Goal: Task Accomplishment & Management: Manage account settings

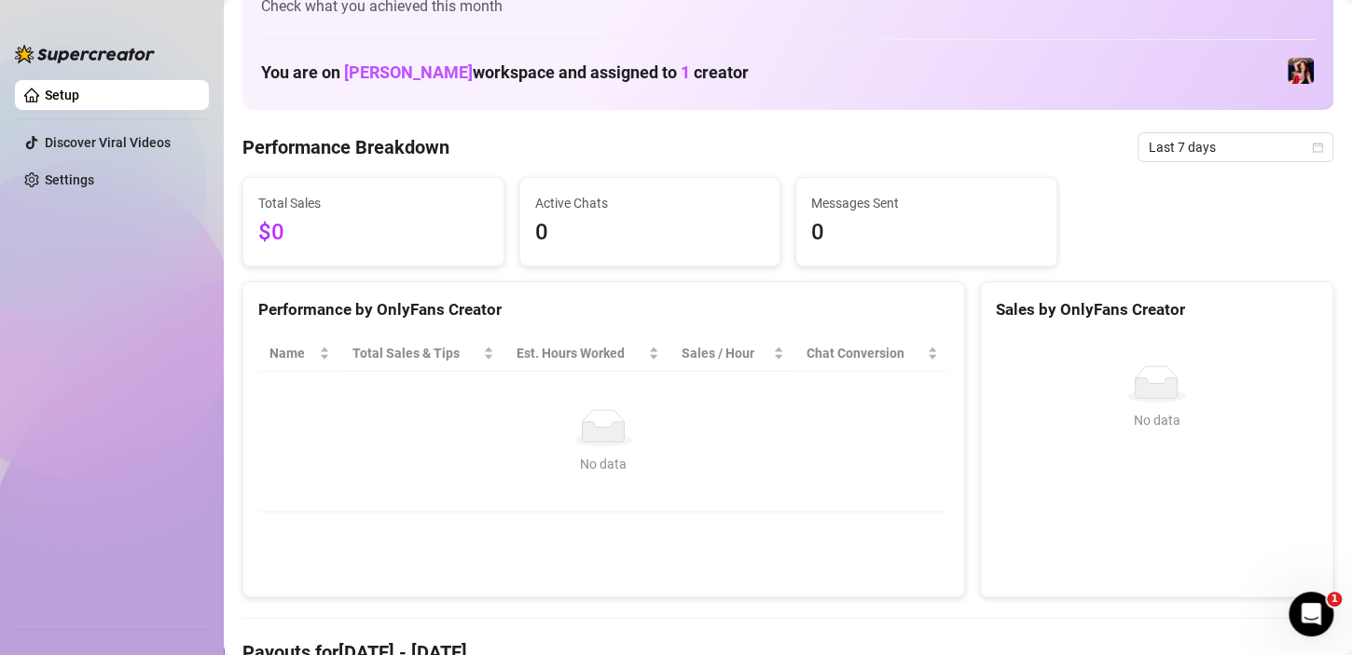
scroll to position [93, 0]
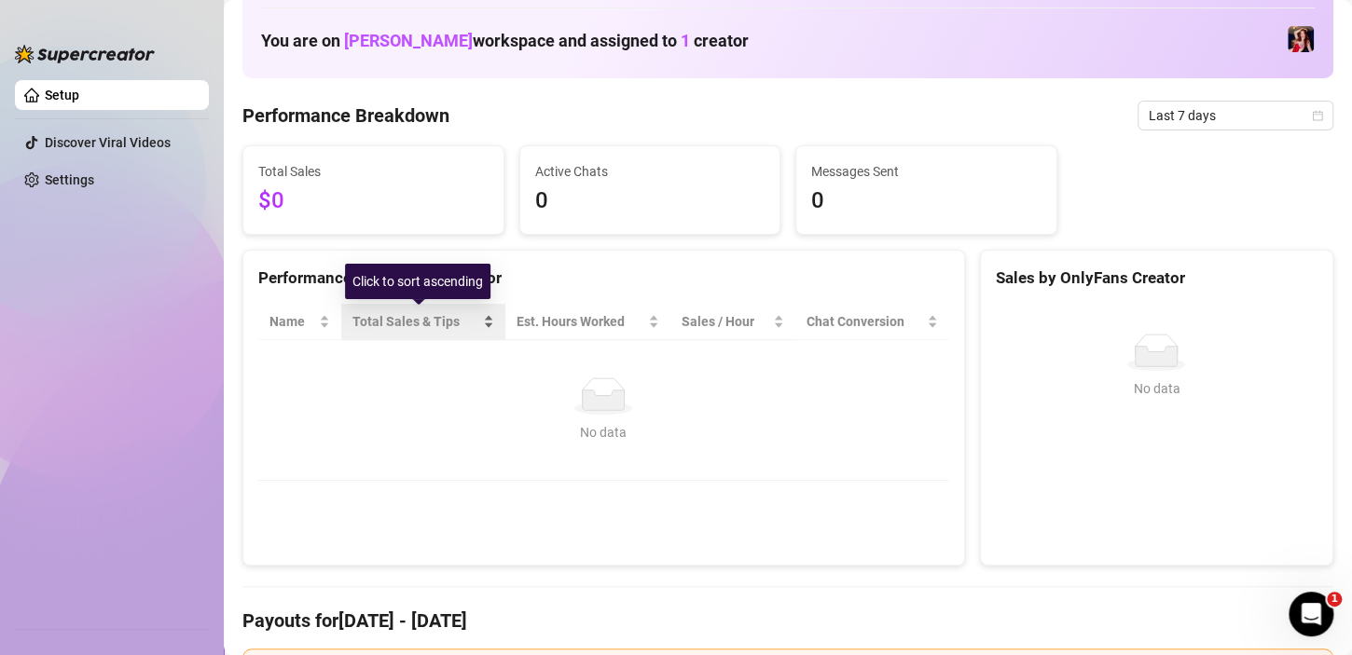
click at [428, 315] on span "Total Sales & Tips" at bounding box center [415, 321] width 127 height 21
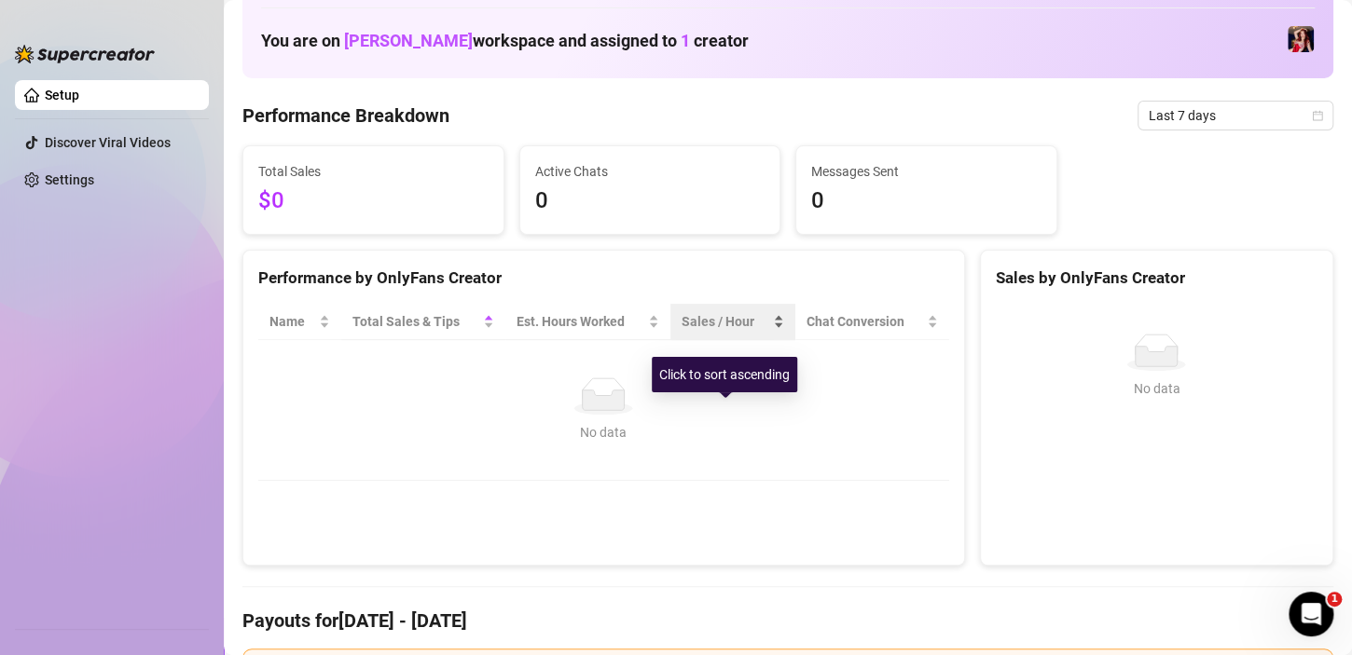
scroll to position [0, 0]
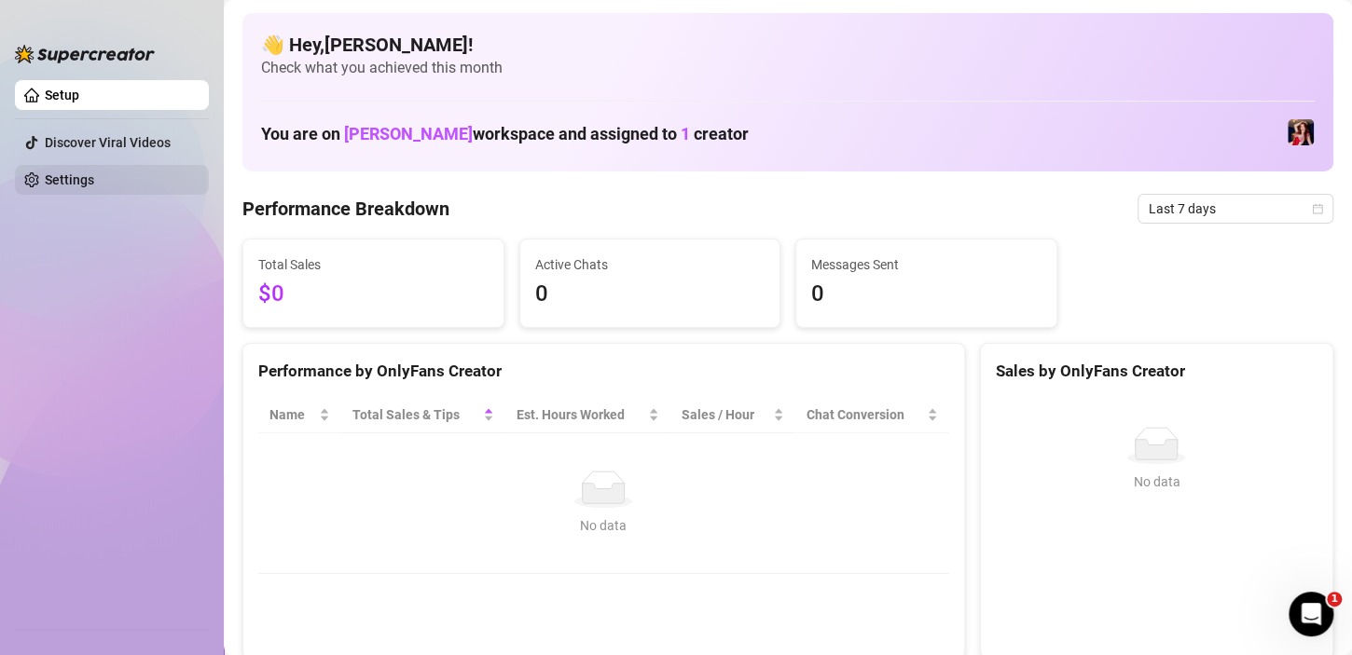
click at [62, 179] on link "Settings" at bounding box center [69, 179] width 49 height 15
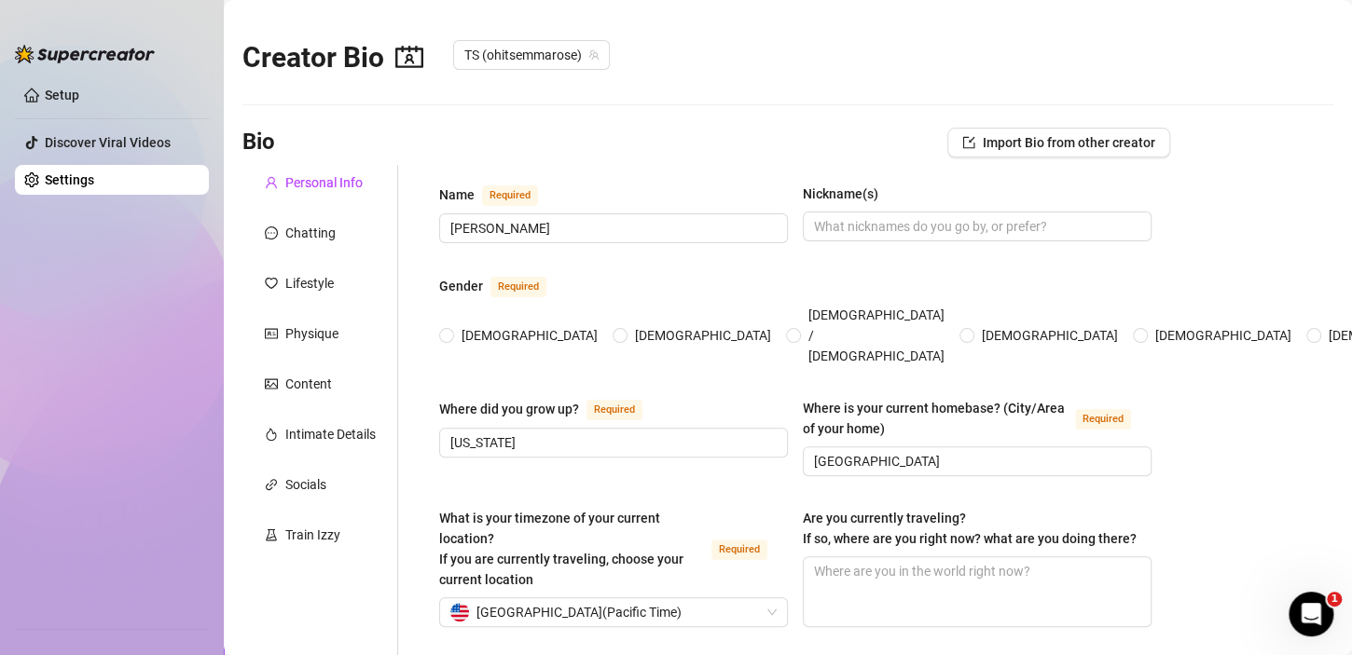
radio input "true"
